Goal: Information Seeking & Learning: Learn about a topic

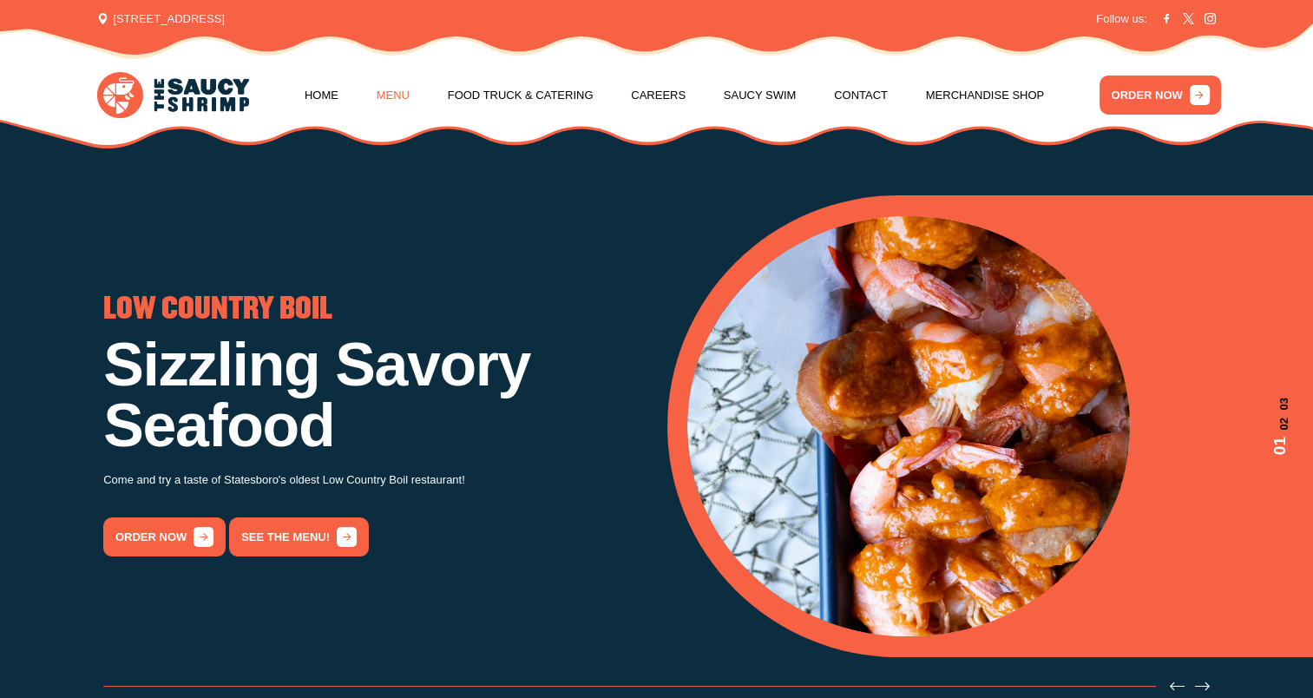
click at [410, 95] on link "Menu" at bounding box center [393, 95] width 33 height 66
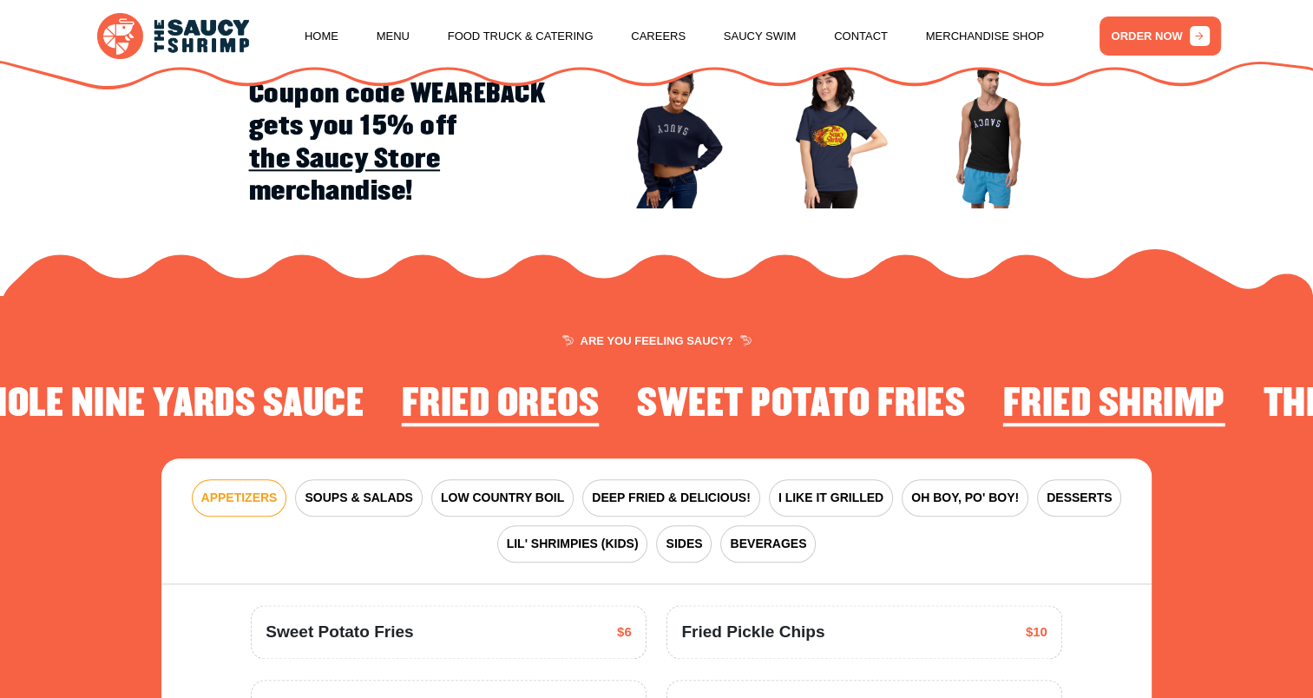
scroll to position [2102, 0]
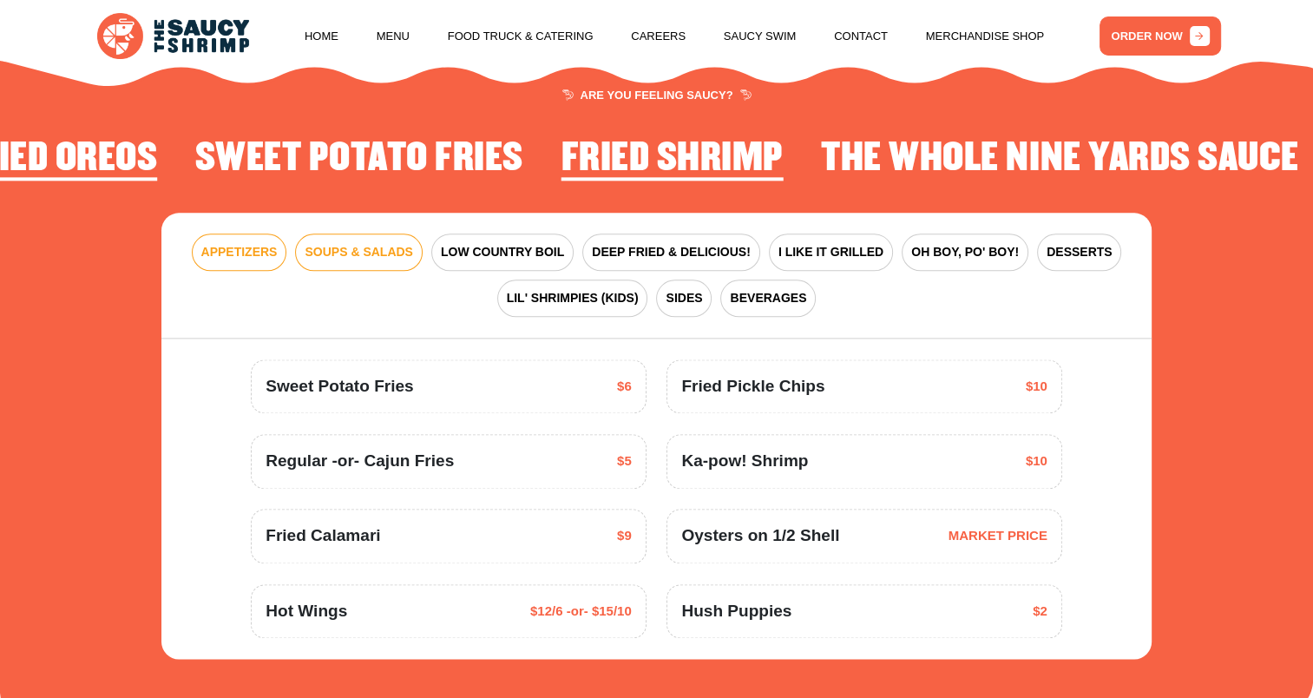
click at [393, 254] on span "SOUPS & SALADS" at bounding box center [359, 252] width 108 height 18
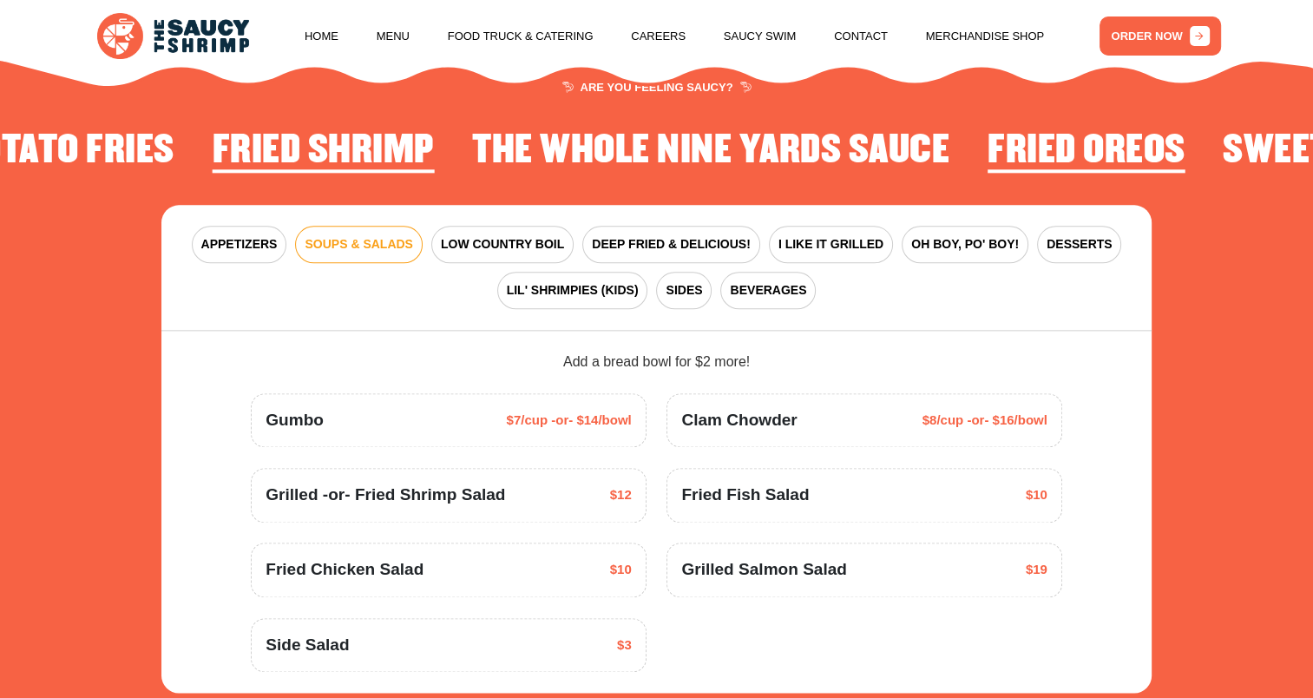
scroll to position [2015, 0]
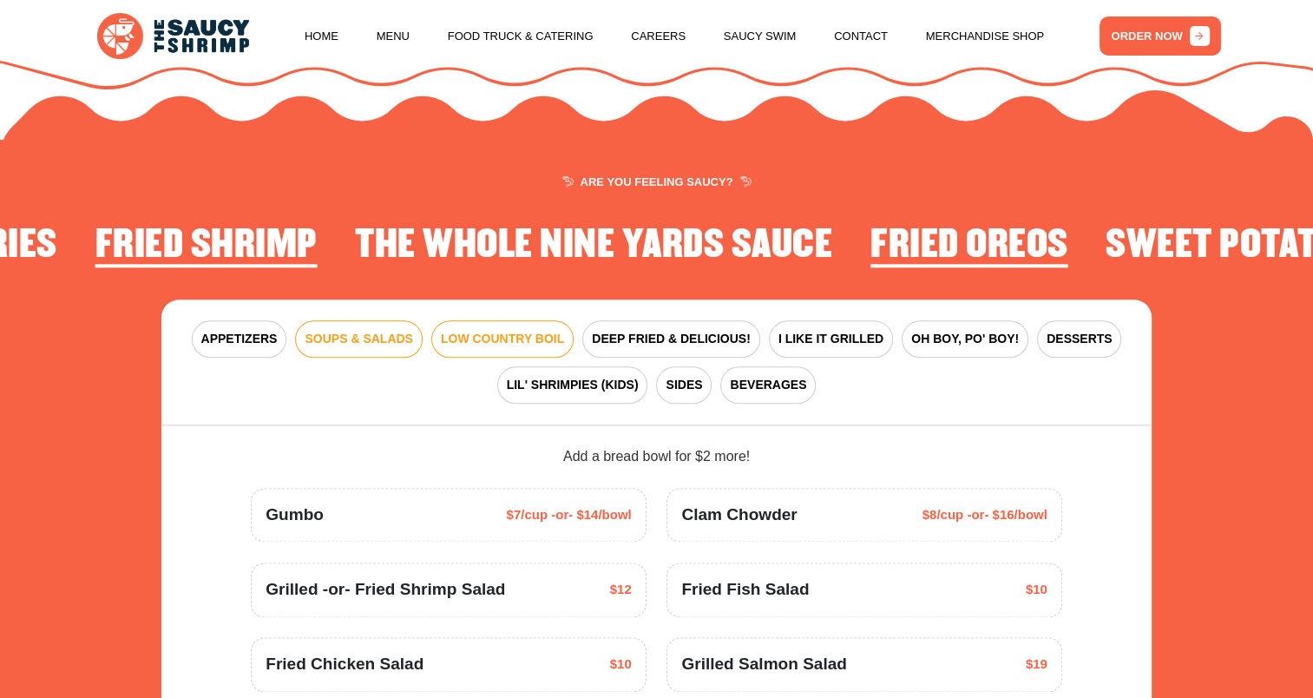
click at [524, 340] on span "LOW COUNTRY BOIL" at bounding box center [502, 339] width 123 height 18
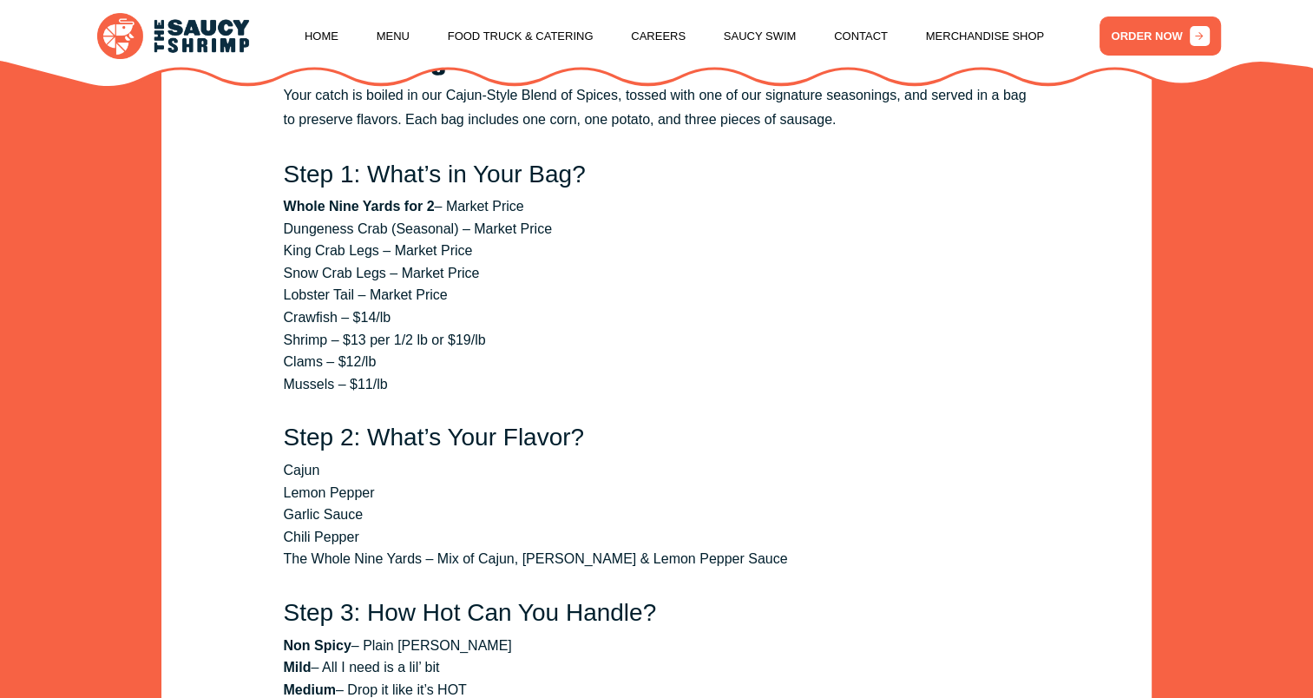
scroll to position [2102, 0]
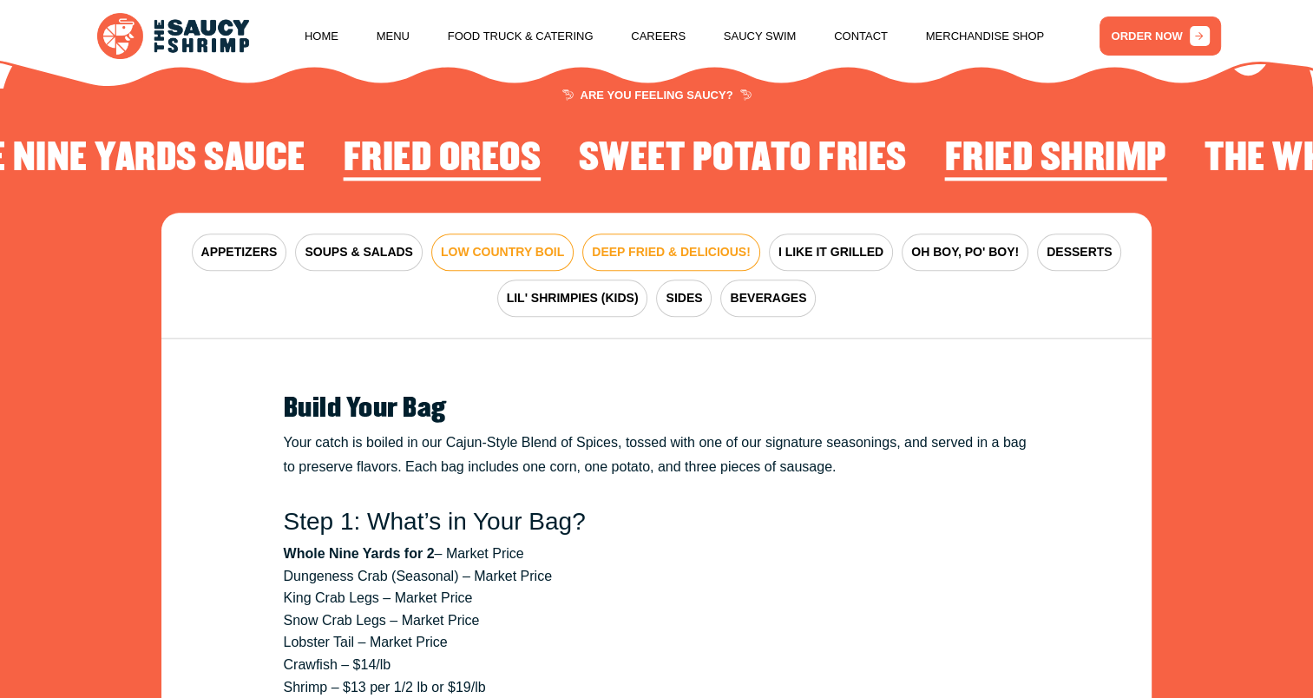
click at [673, 251] on span "DEEP FRIED & DELICIOUS!" at bounding box center [671, 252] width 159 height 18
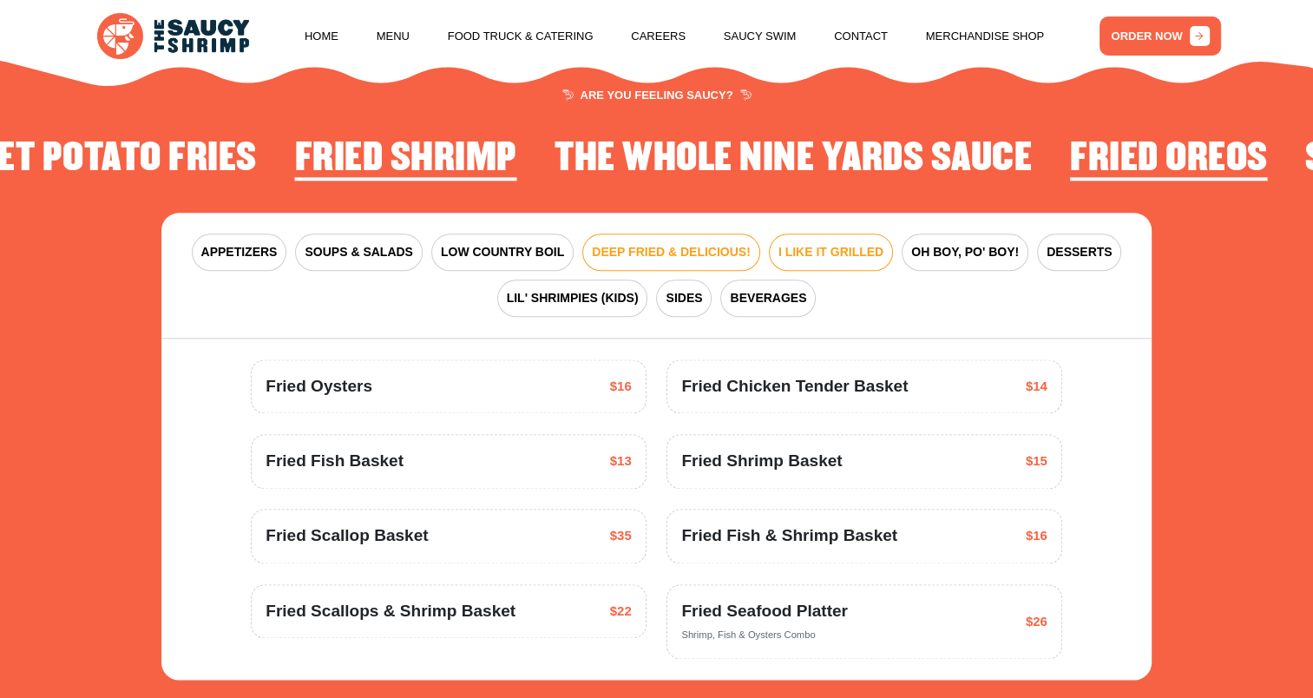
click at [828, 249] on span "I LIKE IT GRILLED" at bounding box center [831, 252] width 105 height 18
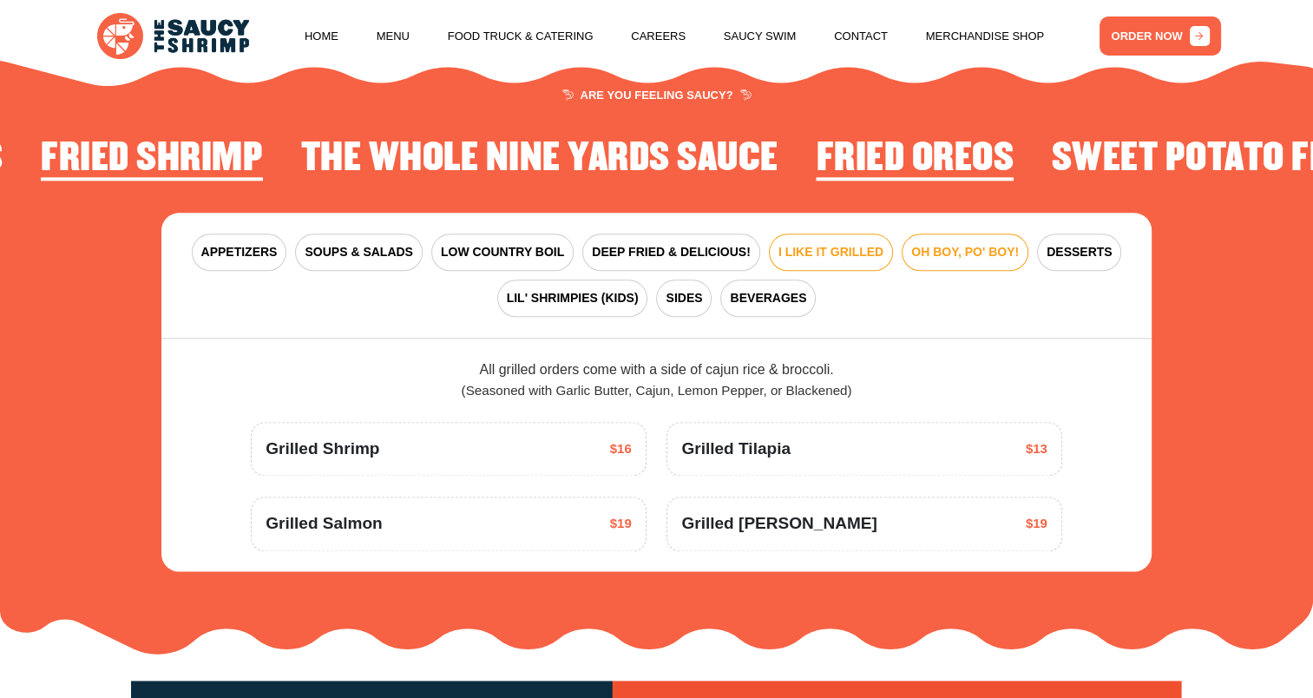
click at [934, 243] on span "OH BOY, PO' BOY!" at bounding box center [965, 252] width 108 height 18
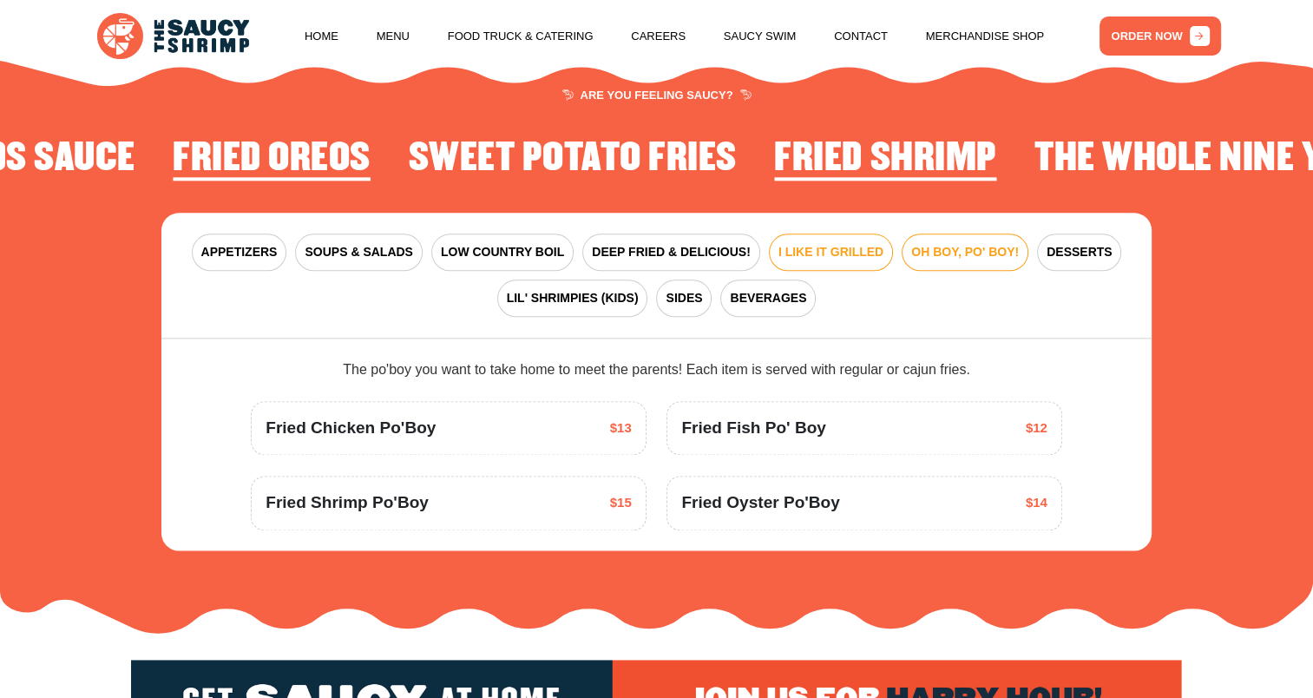
click at [805, 251] on span "I LIKE IT GRILLED" at bounding box center [831, 252] width 105 height 18
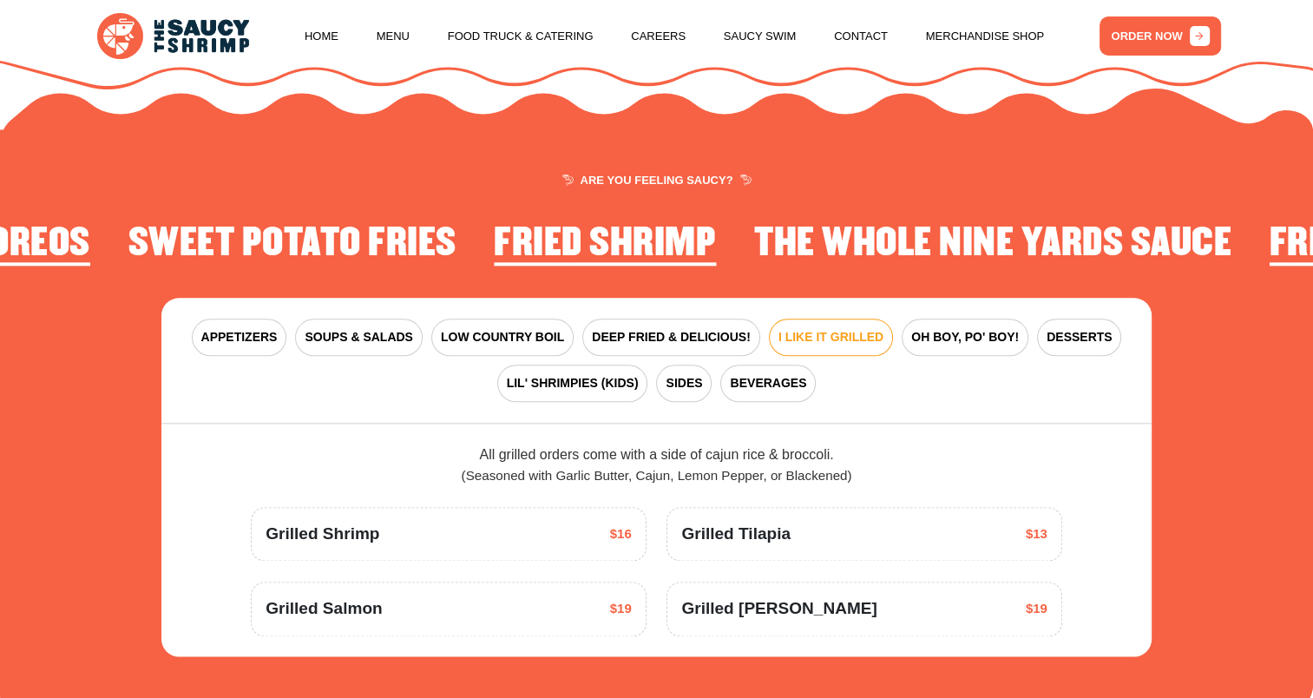
scroll to position [2015, 0]
